Goal: Transaction & Acquisition: Purchase product/service

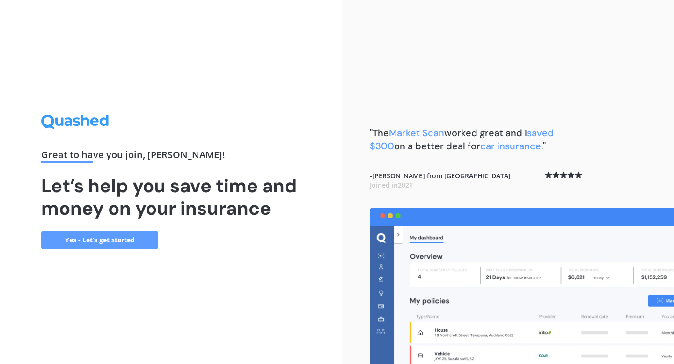
click at [124, 241] on link "Yes - Let’s get started" at bounding box center [99, 240] width 117 height 19
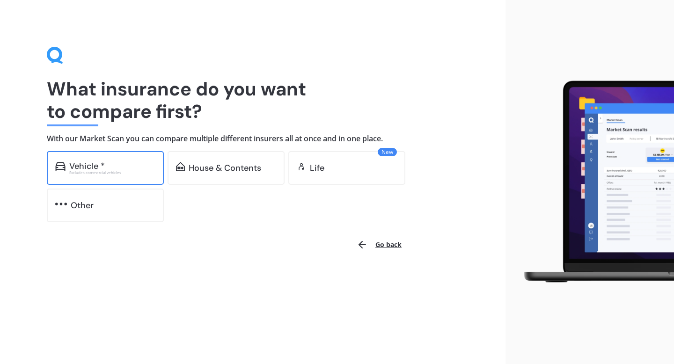
click at [132, 171] on div "Excludes commercial vehicles" at bounding box center [112, 173] width 86 height 4
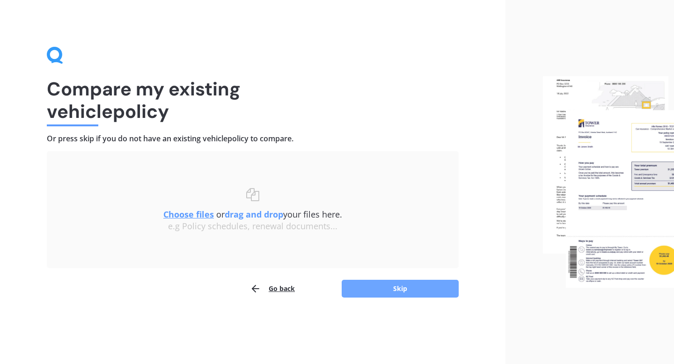
click at [368, 292] on button "Skip" at bounding box center [400, 289] width 117 height 18
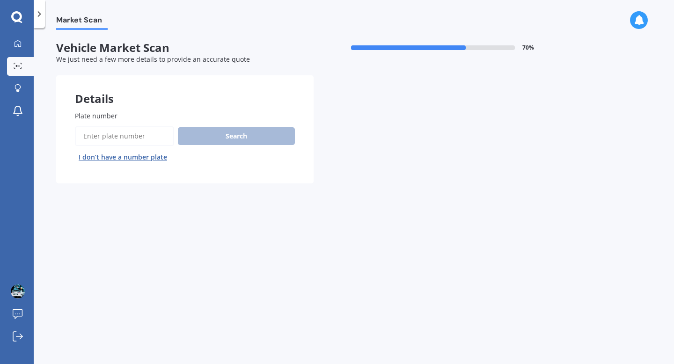
click at [119, 141] on input "Plate number" at bounding box center [124, 136] width 99 height 20
type input "qjw158"
click at [257, 139] on button "Search" at bounding box center [236, 136] width 117 height 18
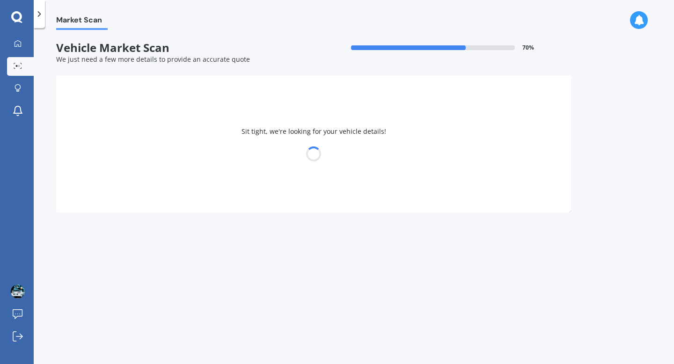
select select "SUBARU"
select select "LEGACY"
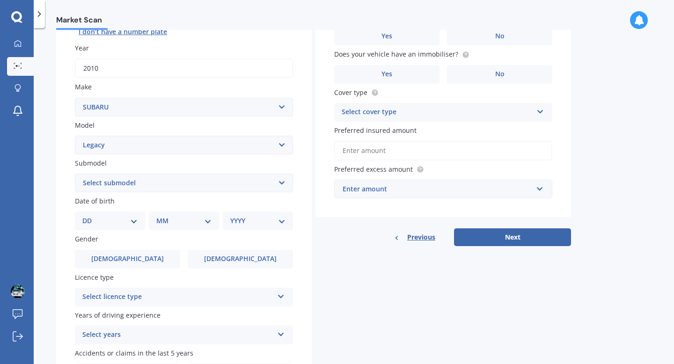
scroll to position [140, 0]
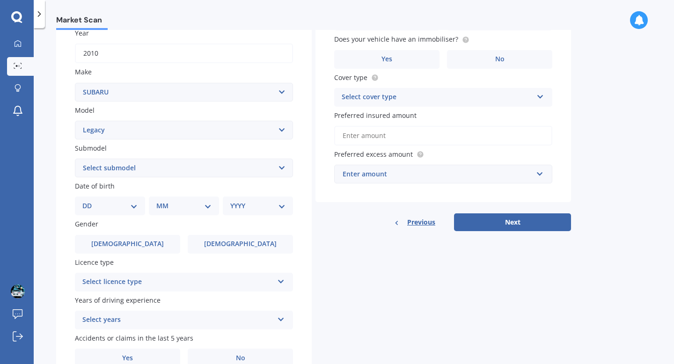
click at [108, 201] on div "DD 01 02 03 04 05 06 07 08 09 10 11 12 13 14 15 16 17 18 19 20 21 22 23 24 25 2…" at bounding box center [110, 206] width 70 height 19
click at [127, 204] on select "DD 01 02 03 04 05 06 07 08 09 10 11 12 13 14 15 16 17 18 19 20 21 22 23 24 25 2…" at bounding box center [109, 206] width 55 height 10
select select "05"
click at [182, 207] on select "MM 01 02 03 04 05 06 07 08 09 10 11 12" at bounding box center [183, 206] width 55 height 10
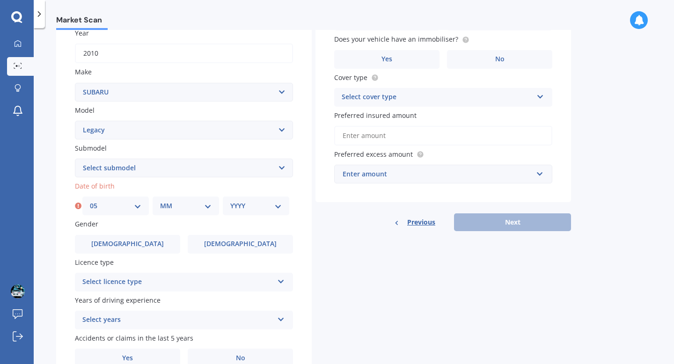
select select "01"
click at [249, 207] on select "YYYY 2025 2024 2023 2022 2021 2020 2019 2018 2017 2016 2015 2014 2013 2012 2011…" at bounding box center [255, 206] width 51 height 10
select select "2004"
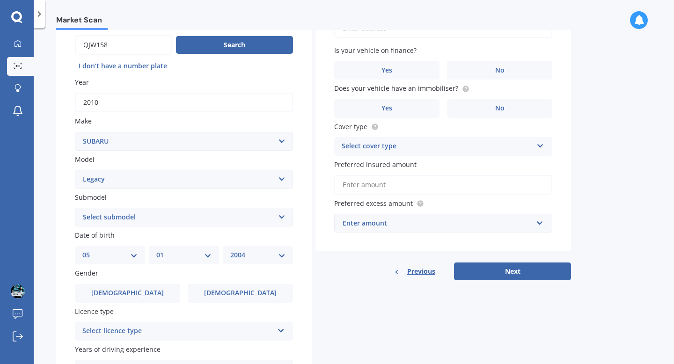
scroll to position [112, 0]
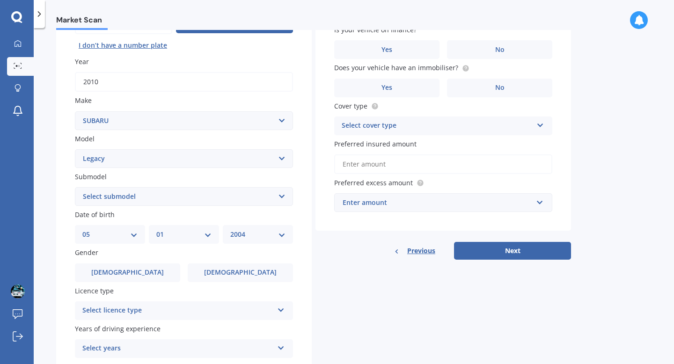
click at [157, 199] on select "Select submodel (All other non turbo) (All other turbo) 2.0i 2.0R 2.5i 2.5i Lux…" at bounding box center [184, 196] width 218 height 19
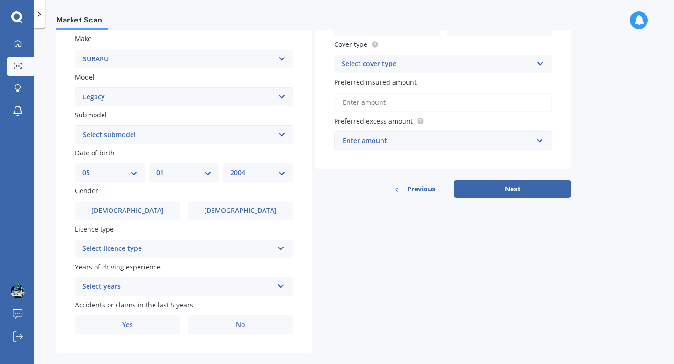
scroll to position [189, 0]
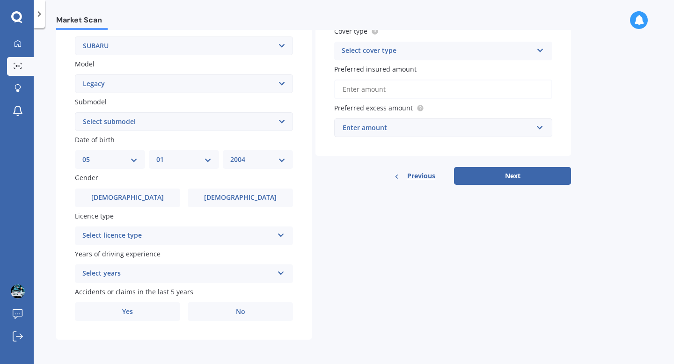
click at [136, 119] on select "Select submodel (All other non turbo) (All other turbo) 2.0i 2.0R 2.5i 2.5i Lux…" at bounding box center [184, 121] width 218 height 19
select select "2.5I"
click at [164, 197] on label "[DEMOGRAPHIC_DATA]" at bounding box center [127, 198] width 105 height 19
click at [0, 0] on input "[DEMOGRAPHIC_DATA]" at bounding box center [0, 0] width 0 height 0
click at [173, 242] on div "Select licence type NZ Full NZ Restricted NZ Learners [GEOGRAPHIC_DATA] [GEOGRA…" at bounding box center [184, 236] width 218 height 19
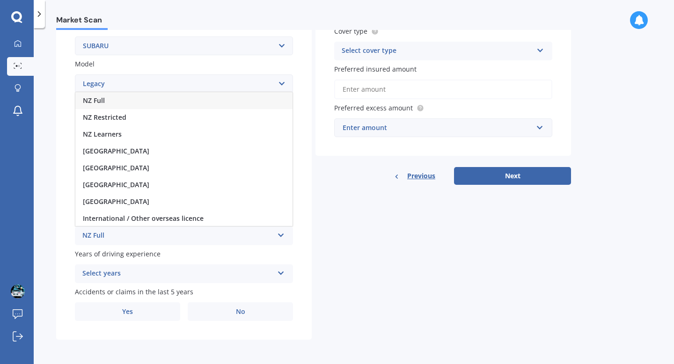
click at [123, 98] on div "NZ Full" at bounding box center [183, 100] width 217 height 17
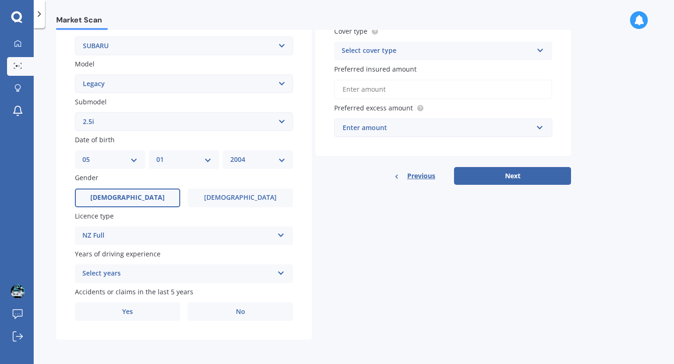
click at [123, 273] on div "Select years" at bounding box center [177, 273] width 191 height 11
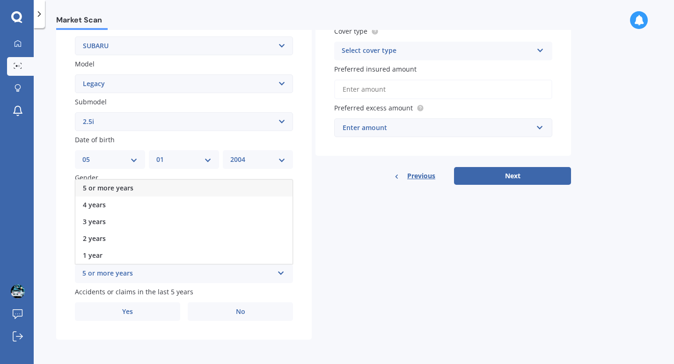
click at [43, 216] on div "Market Scan Vehicle Market Scan 70 % We just need a few more details to provide…" at bounding box center [354, 198] width 640 height 336
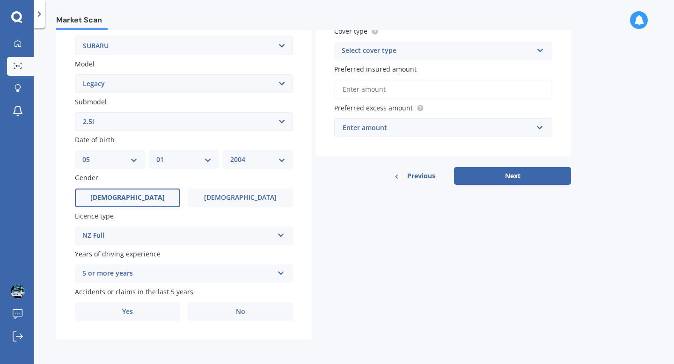
click at [97, 270] on div "5 or more years" at bounding box center [177, 273] width 191 height 11
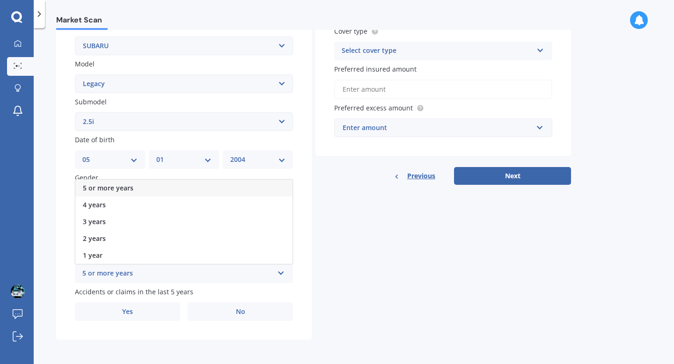
click at [108, 187] on span "5 or more years" at bounding box center [108, 188] width 51 height 9
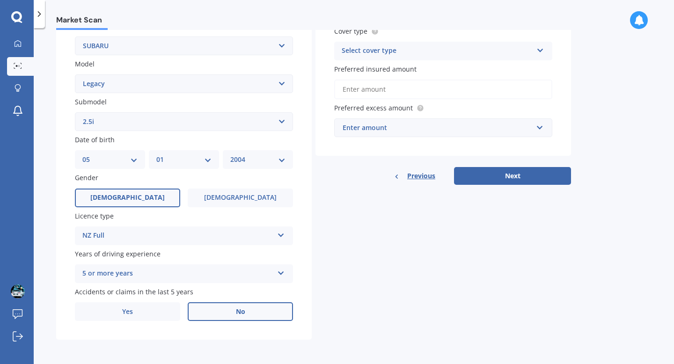
click at [213, 313] on label "No" at bounding box center [240, 311] width 105 height 19
click at [0, 0] on input "No" at bounding box center [0, 0] width 0 height 0
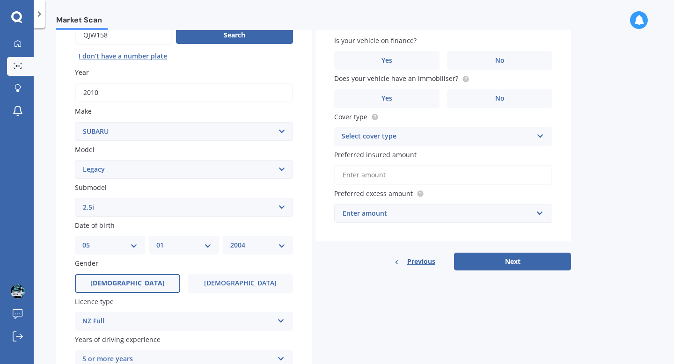
scroll to position [39, 0]
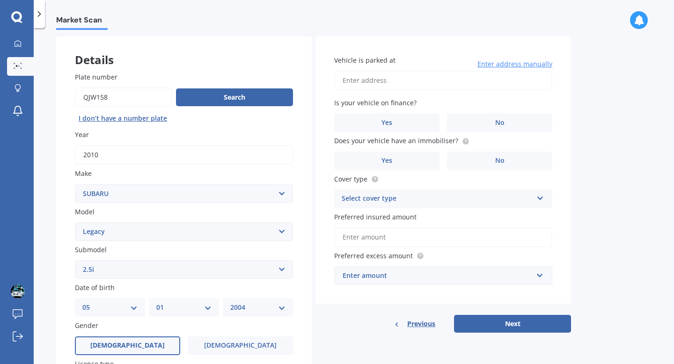
click at [415, 78] on input "Vehicle is parked at" at bounding box center [443, 81] width 218 height 20
type input "[STREET_ADDRESS][PERSON_NAME]"
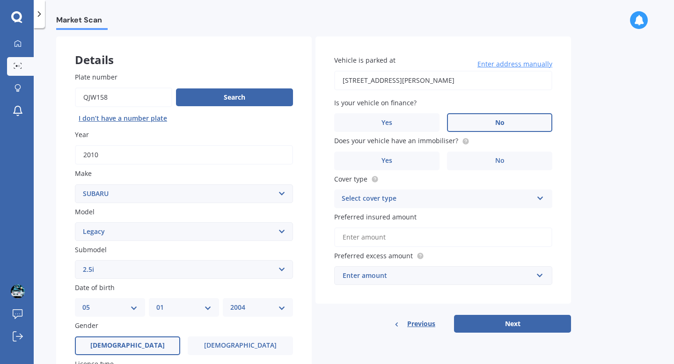
click at [465, 121] on label "No" at bounding box center [499, 122] width 105 height 19
click at [0, 0] on input "No" at bounding box center [0, 0] width 0 height 0
click at [470, 165] on label "No" at bounding box center [499, 161] width 105 height 19
click at [0, 0] on input "No" at bounding box center [0, 0] width 0 height 0
click at [445, 197] on div "Select cover type" at bounding box center [437, 198] width 191 height 11
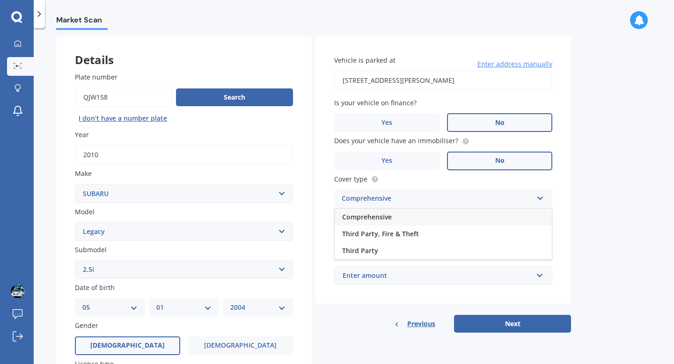
click at [402, 219] on div "Comprehensive" at bounding box center [443, 217] width 217 height 17
click at [398, 240] on input "Preferred insured amount" at bounding box center [443, 238] width 218 height 20
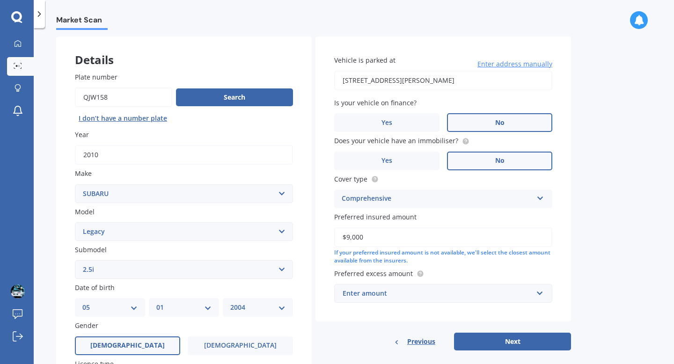
scroll to position [44, 0]
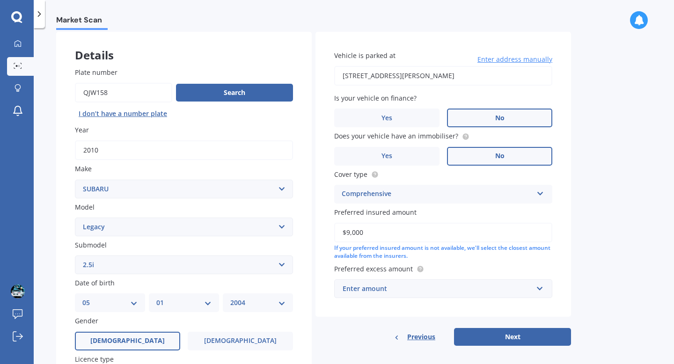
type input "$9,000"
click at [415, 288] on div "Enter amount" at bounding box center [438, 289] width 190 height 10
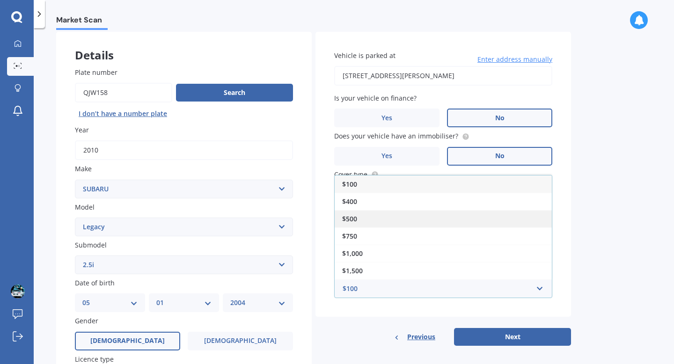
click at [377, 215] on div "$500" at bounding box center [443, 218] width 217 height 17
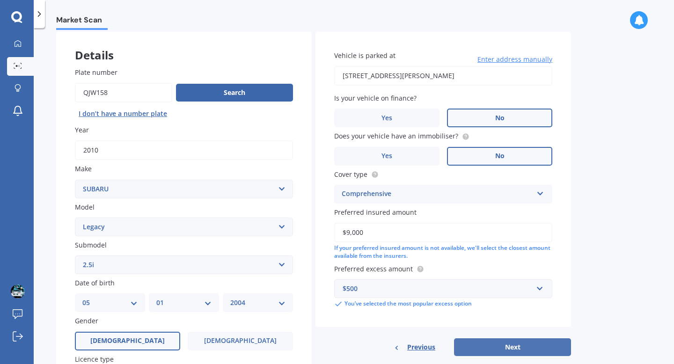
click at [472, 350] on button "Next" at bounding box center [512, 347] width 117 height 18
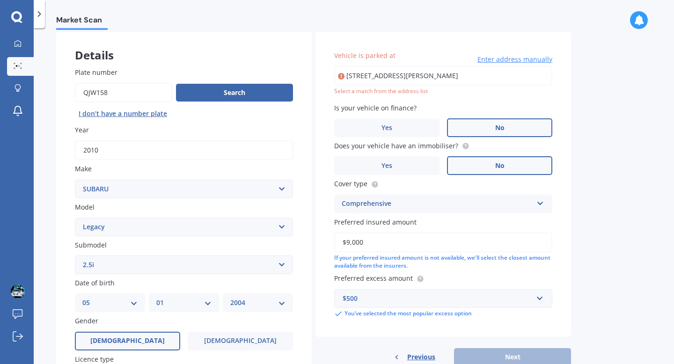
click at [387, 75] on input "[STREET_ADDRESS][PERSON_NAME]" at bounding box center [443, 76] width 218 height 20
click at [459, 74] on input "[STREET_ADDRESS][PERSON_NAME]" at bounding box center [443, 76] width 218 height 20
click at [448, 76] on input "[STREET_ADDRESS][PERSON_NAME]" at bounding box center [443, 76] width 218 height 20
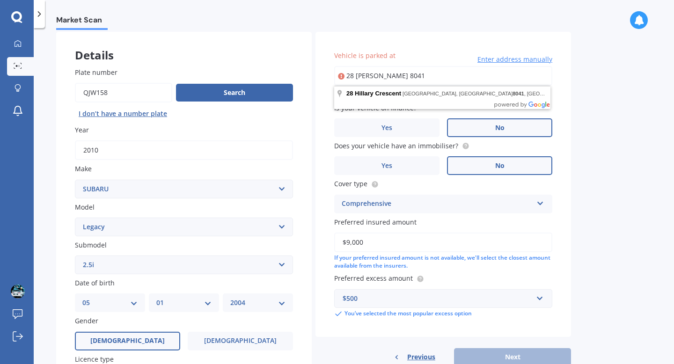
drag, startPoint x: 446, startPoint y: 79, endPoint x: 395, endPoint y: 81, distance: 51.0
click at [395, 81] on input "28 [PERSON_NAME] 8041" at bounding box center [443, 76] width 218 height 20
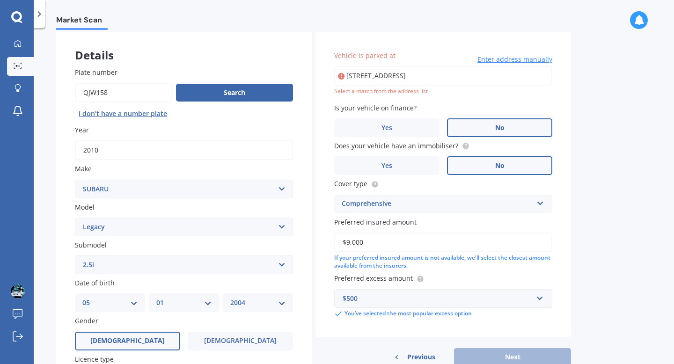
type input "[STREET_ADDRESS]"
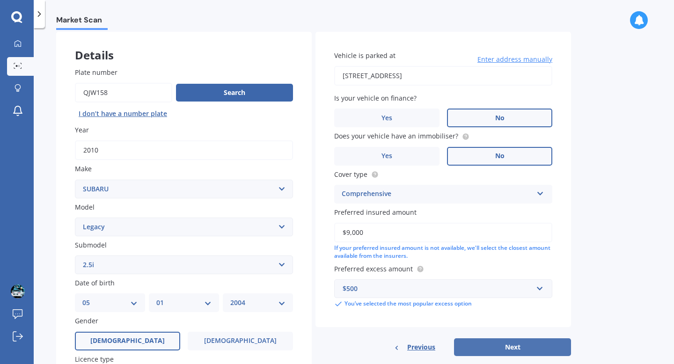
click at [510, 342] on button "Next" at bounding box center [512, 347] width 117 height 18
select select "05"
select select "01"
select select "2004"
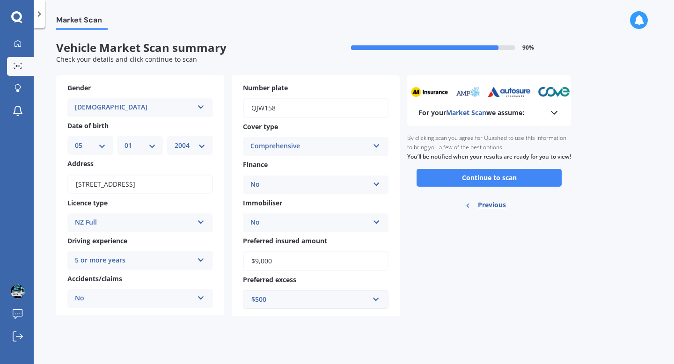
scroll to position [0, 0]
click at [466, 187] on button "Continue to scan" at bounding box center [489, 178] width 145 height 18
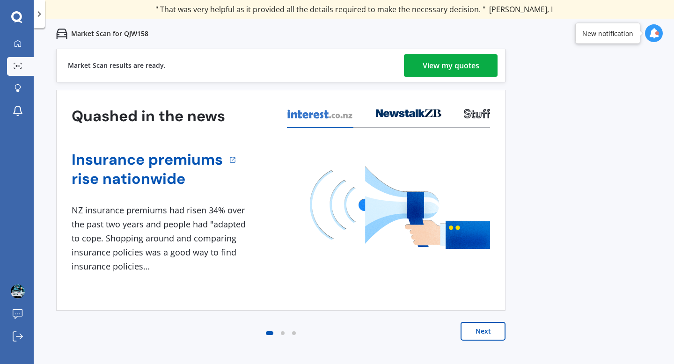
click at [476, 67] on div "View my quotes" at bounding box center [451, 65] width 57 height 22
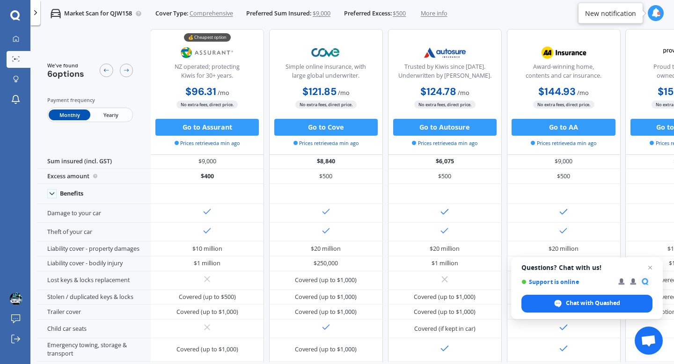
scroll to position [0, 0]
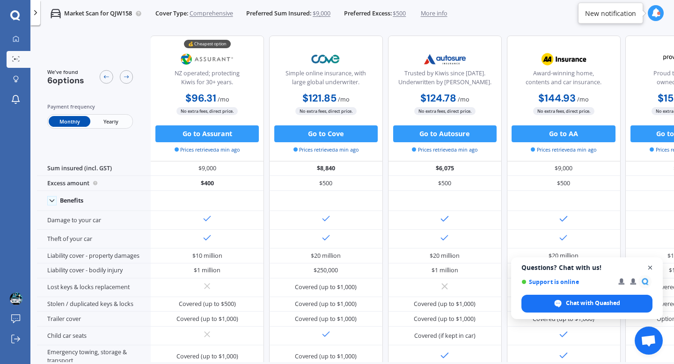
click at [651, 267] on span "Open chat" at bounding box center [651, 268] width 12 height 12
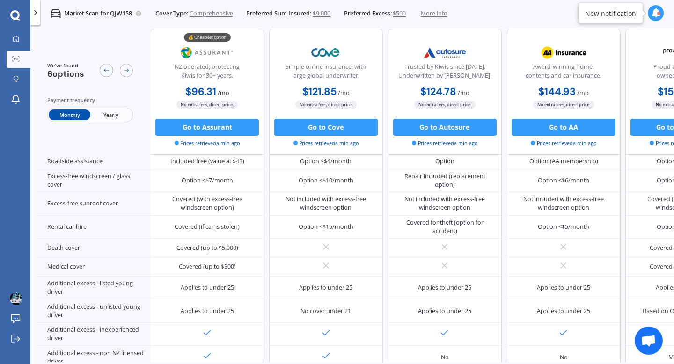
scroll to position [394, 0]
